Goal: Task Accomplishment & Management: Use online tool/utility

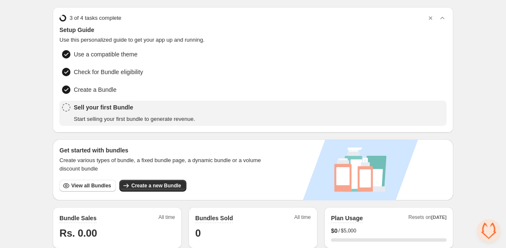
scroll to position [25, 0]
click at [105, 105] on span "Sell your first Bundle" at bounding box center [134, 107] width 121 height 8
click at [165, 115] on span "Start selling your first bundle to generate revenue." at bounding box center [134, 119] width 121 height 8
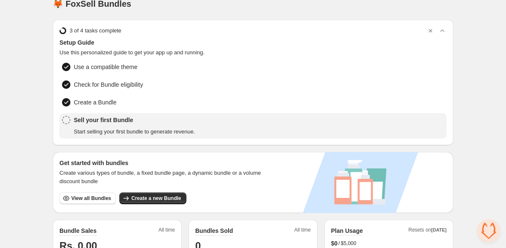
scroll to position [0, 0]
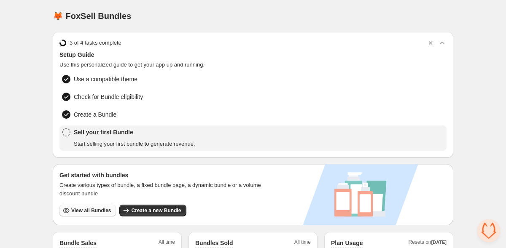
click at [103, 215] on button "View all Bundles" at bounding box center [87, 211] width 57 height 12
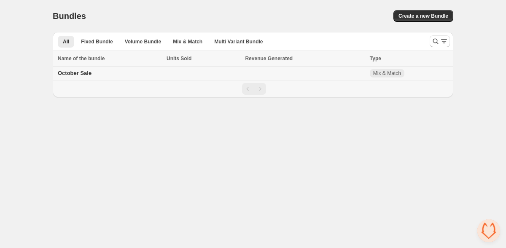
click at [72, 74] on span "October Sale" at bounding box center [75, 73] width 34 height 6
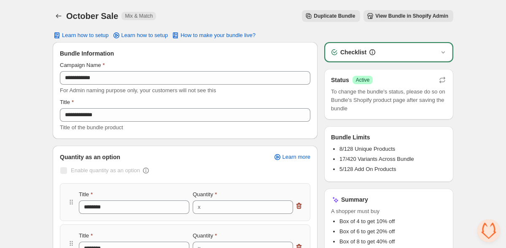
click at [410, 16] on span "View Bundle in Shopify Admin" at bounding box center [411, 16] width 73 height 7
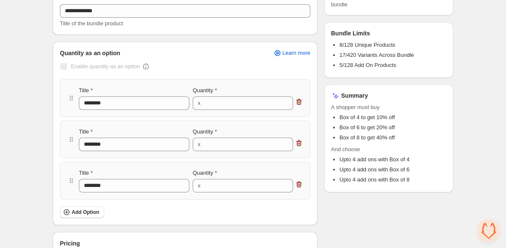
scroll to position [105, 0]
click at [99, 69] on span "Enable quantity as an option" at bounding box center [105, 65] width 69 height 6
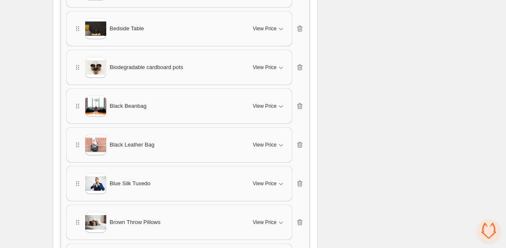
scroll to position [542, 0]
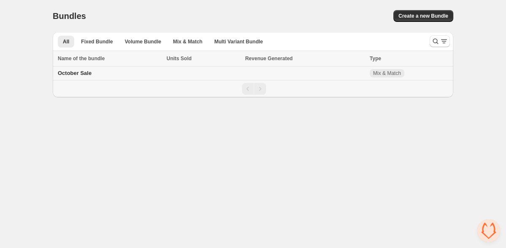
click at [90, 73] on span "October Sale" at bounding box center [75, 73] width 34 height 6
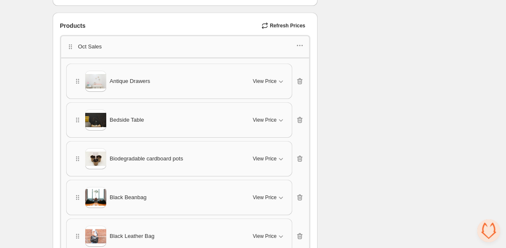
scroll to position [451, 0]
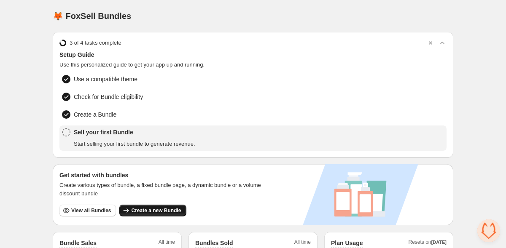
click at [143, 208] on span "Create a new Bundle" at bounding box center [156, 211] width 50 height 7
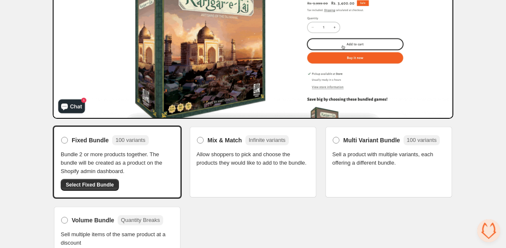
scroll to position [129, 0]
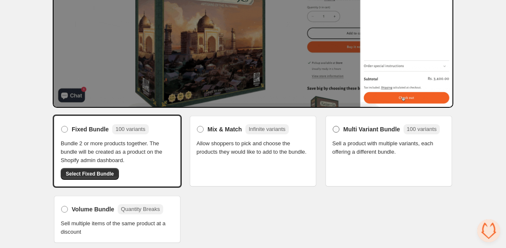
click at [336, 128] on span at bounding box center [336, 129] width 7 height 7
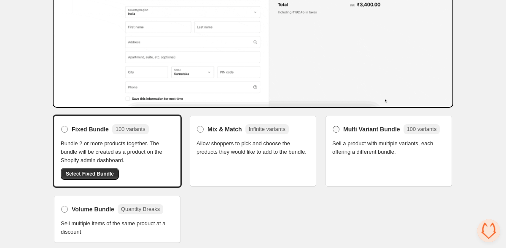
scroll to position [120, 0]
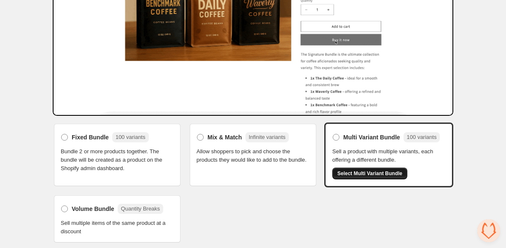
click at [368, 175] on span "Select Multi Variant Bundle" at bounding box center [369, 173] width 65 height 7
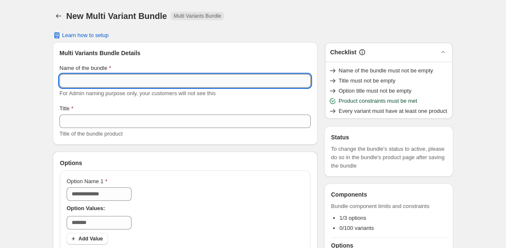
click at [73, 79] on input "Name of the bundle" at bounding box center [184, 80] width 251 height 13
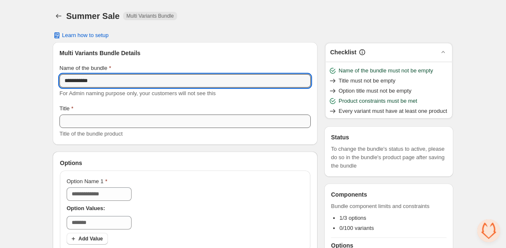
type input "**********"
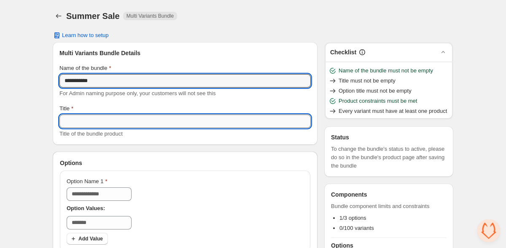
click at [86, 127] on input "Title" at bounding box center [184, 121] width 251 height 13
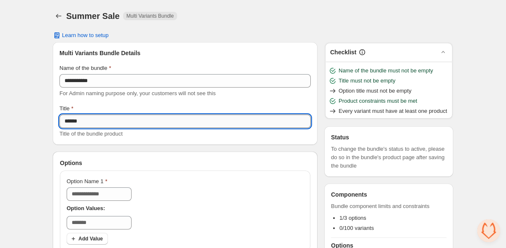
type input "******"
type input "**********"
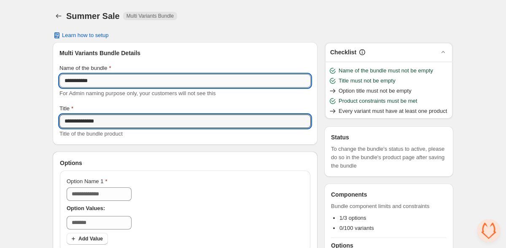
click at [106, 86] on input "**********" at bounding box center [184, 80] width 251 height 13
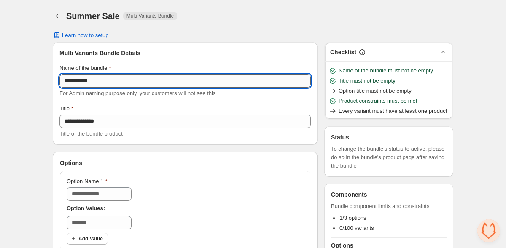
click at [106, 86] on input "**********" at bounding box center [184, 80] width 251 height 13
type input "******"
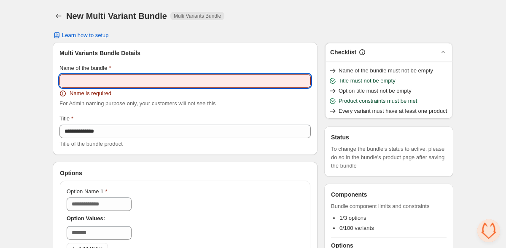
paste input "**********"
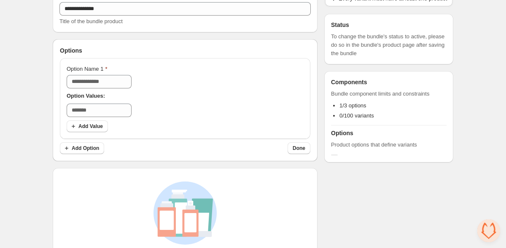
scroll to position [113, 0]
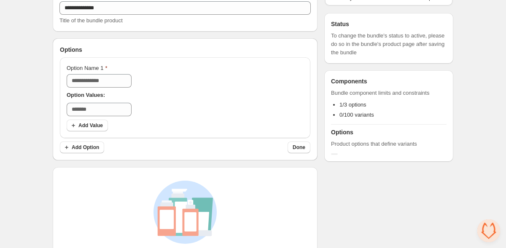
type input "**********"
click at [144, 167] on div "No variants yet Add options above to generate variants automatically" at bounding box center [185, 225] width 265 height 117
click at [116, 72] on div "Option Name 1" at bounding box center [99, 68] width 65 height 8
click at [118, 82] on input "Option Name 1" at bounding box center [99, 80] width 65 height 13
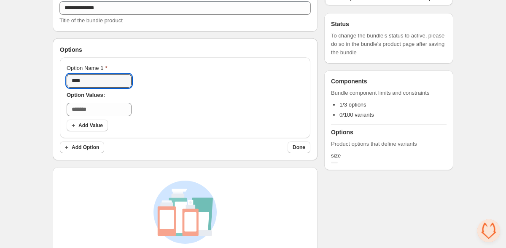
type input "****"
click at [192, 123] on div "Add Value" at bounding box center [185, 126] width 237 height 12
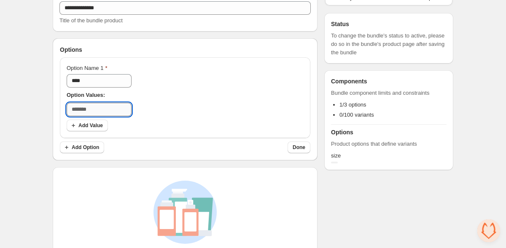
click at [132, 109] on input "text" at bounding box center [99, 109] width 65 height 13
click at [89, 128] on span "Add Value" at bounding box center [90, 125] width 24 height 7
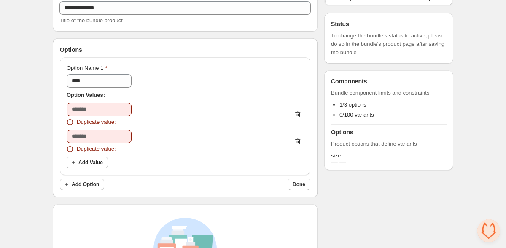
click at [300, 140] on icon "Delete value 2" at bounding box center [297, 142] width 5 height 6
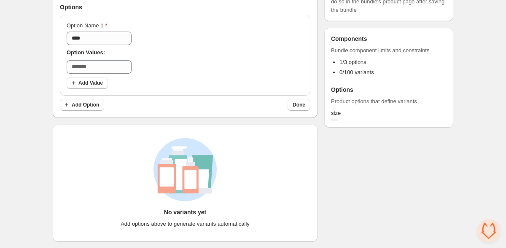
scroll to position [157, 0]
click at [114, 67] on input "text" at bounding box center [99, 66] width 65 height 13
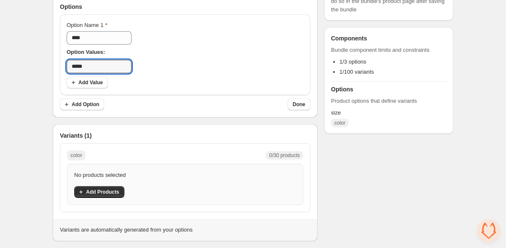
type input "*****"
click at [126, 157] on div "color 0/30 products" at bounding box center [185, 156] width 236 height 10
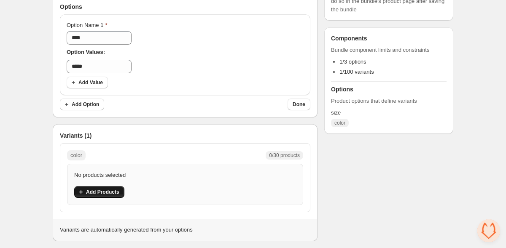
click at [103, 194] on span "Add Products" at bounding box center [102, 192] width 33 height 7
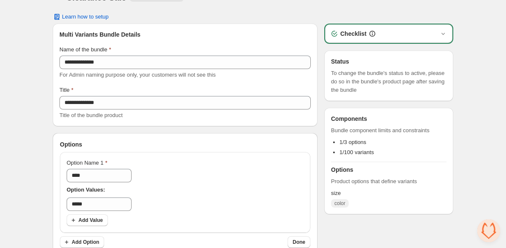
scroll to position [17, 0]
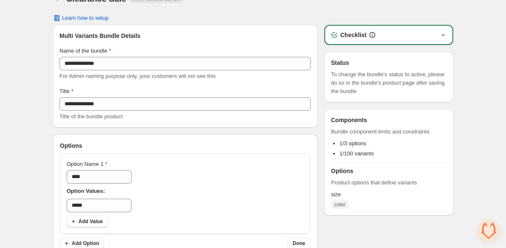
click at [442, 31] on icon "button" at bounding box center [443, 35] width 8 height 8
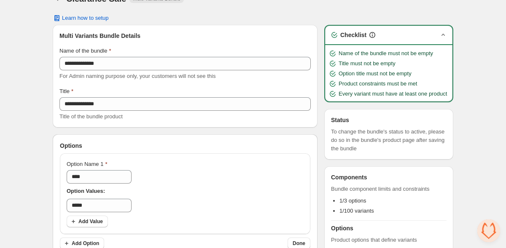
scroll to position [0, 0]
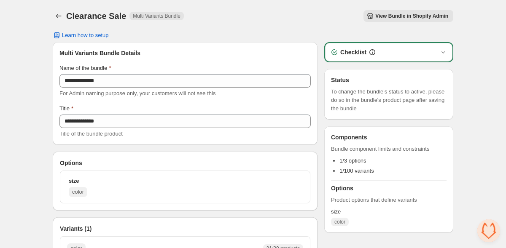
click at [409, 16] on span "View Bundle in Shopify Admin" at bounding box center [411, 16] width 73 height 7
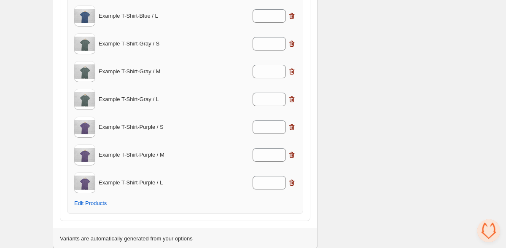
scroll to position [670, 0]
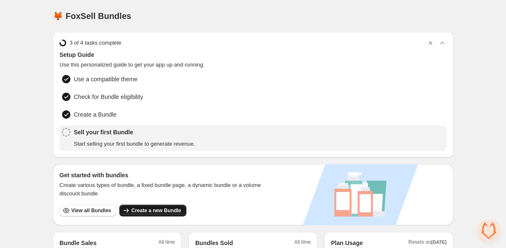
click at [141, 211] on span "Create a new Bundle" at bounding box center [156, 211] width 50 height 7
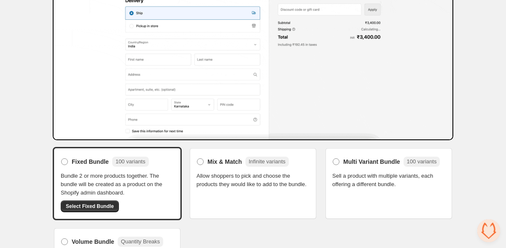
scroll to position [97, 0]
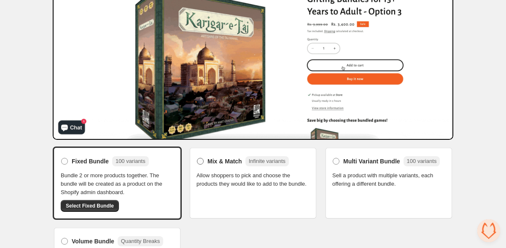
click at [198, 160] on span at bounding box center [200, 161] width 7 height 7
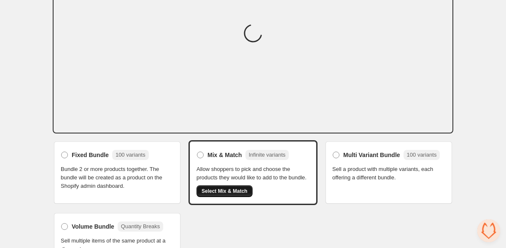
click at [219, 195] on span "Select Mix & Match" at bounding box center [225, 191] width 46 height 7
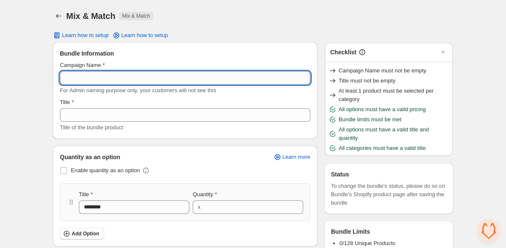
click at [137, 78] on input "Campaign Name" at bounding box center [185, 77] width 251 height 13
type input "**********"
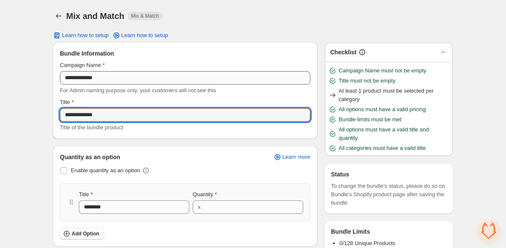
type input "**********"
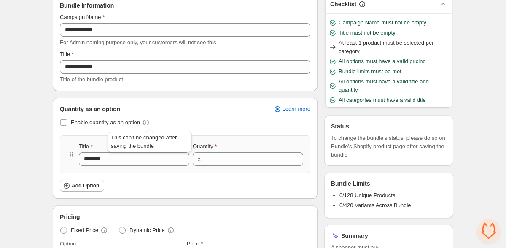
scroll to position [62, 0]
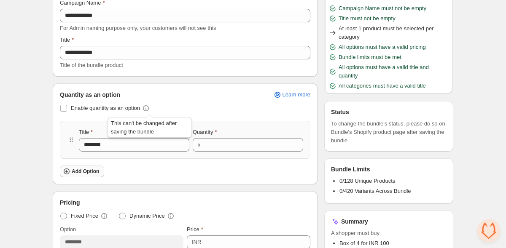
click at [74, 170] on span "Add Option" at bounding box center [85, 171] width 27 height 7
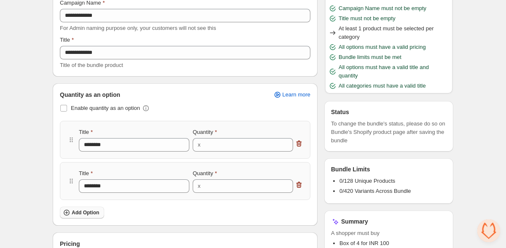
click at [84, 213] on span "Add Option" at bounding box center [85, 213] width 27 height 7
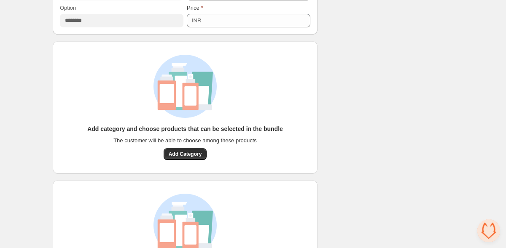
scroll to position [441, 0]
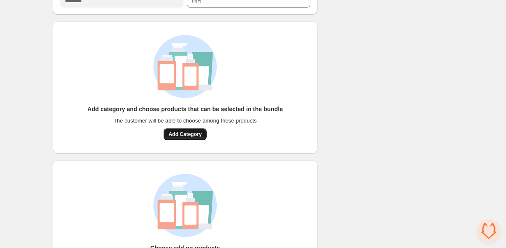
click at [187, 132] on span "Add Category" at bounding box center [185, 134] width 33 height 7
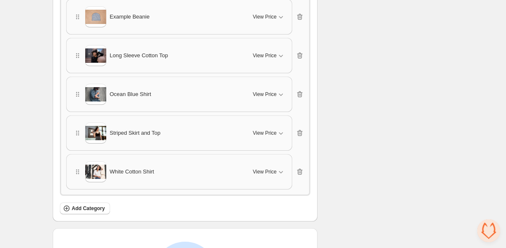
scroll to position [639, 0]
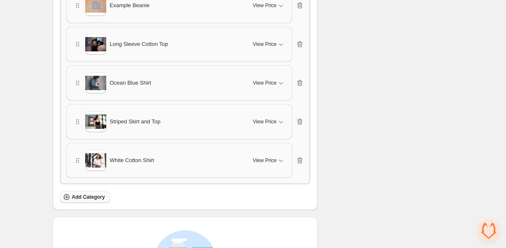
click at [99, 196] on span "Add Category" at bounding box center [88, 197] width 33 height 7
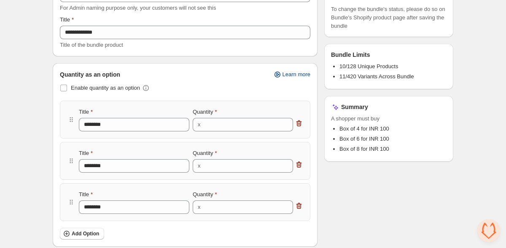
scroll to position [0, 0]
